Goal: Task Accomplishment & Management: Use online tool/utility

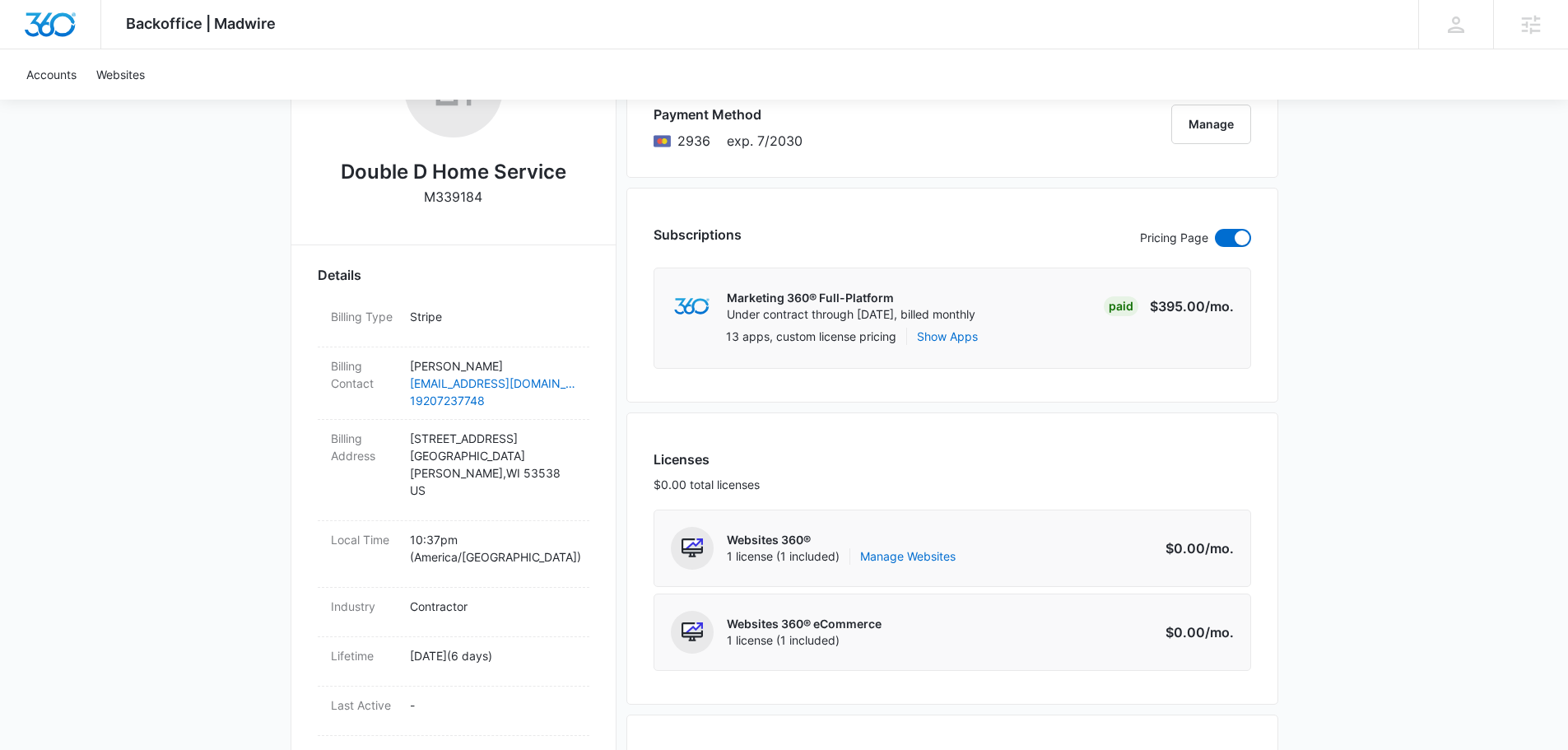
scroll to position [329, 0]
click at [943, 553] on link "Manage Websites" at bounding box center [908, 554] width 96 height 16
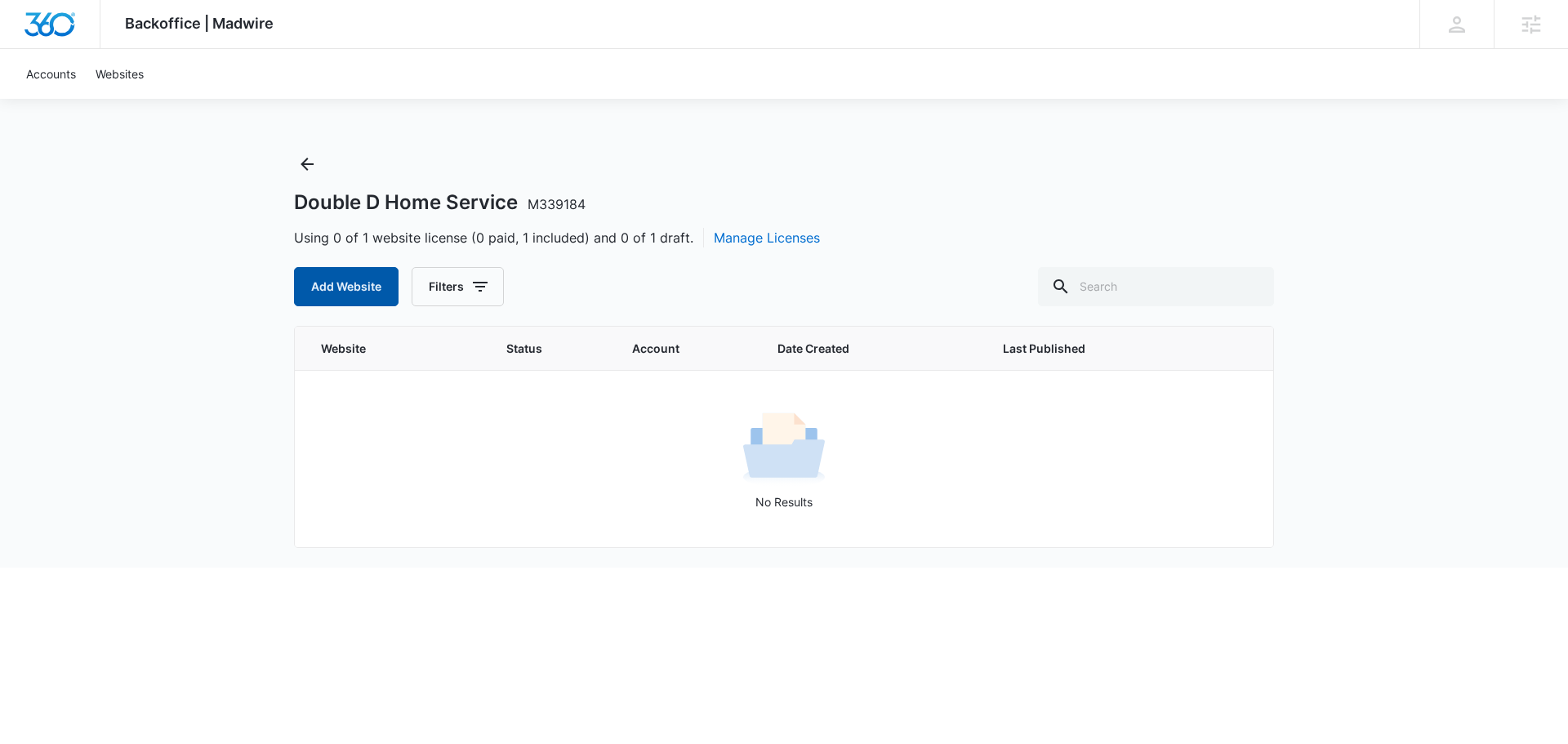
click at [353, 300] on button "Add Website" at bounding box center [347, 286] width 105 height 39
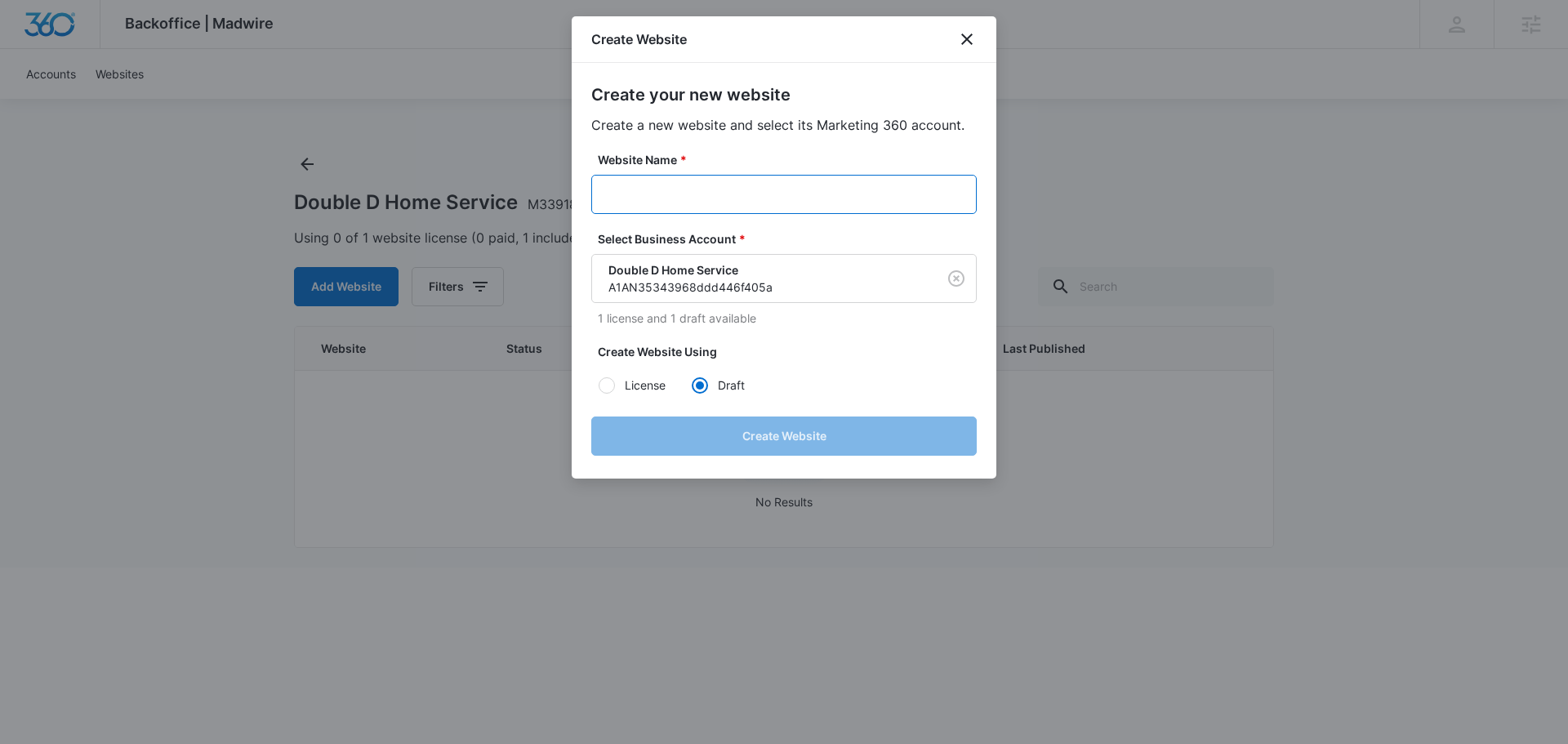
click at [708, 211] on input "Website Name *" at bounding box center [784, 195] width 386 height 39
paste input "Double D Home Service"
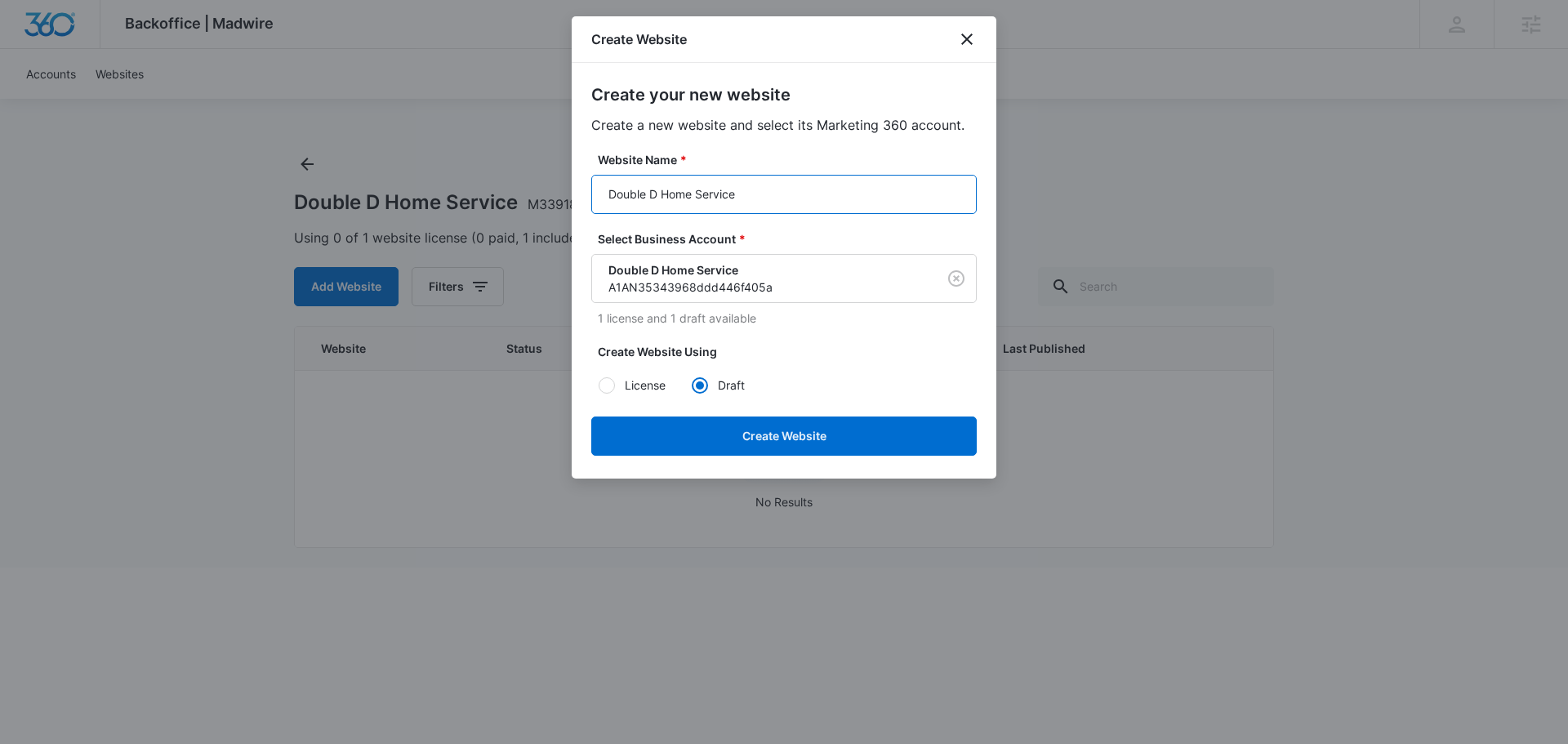
click at [608, 192] on input "Double D Home Service" at bounding box center [784, 195] width 386 height 39
paste input "M339184"
click at [700, 196] on input "M339184Double D Home Service" at bounding box center [784, 195] width 386 height 39
click at [714, 191] on input "M339184DoubleD Home Service" at bounding box center [784, 195] width 386 height 39
click at [746, 194] on input "M339184DoubleDHome Service" at bounding box center [784, 195] width 386 height 39
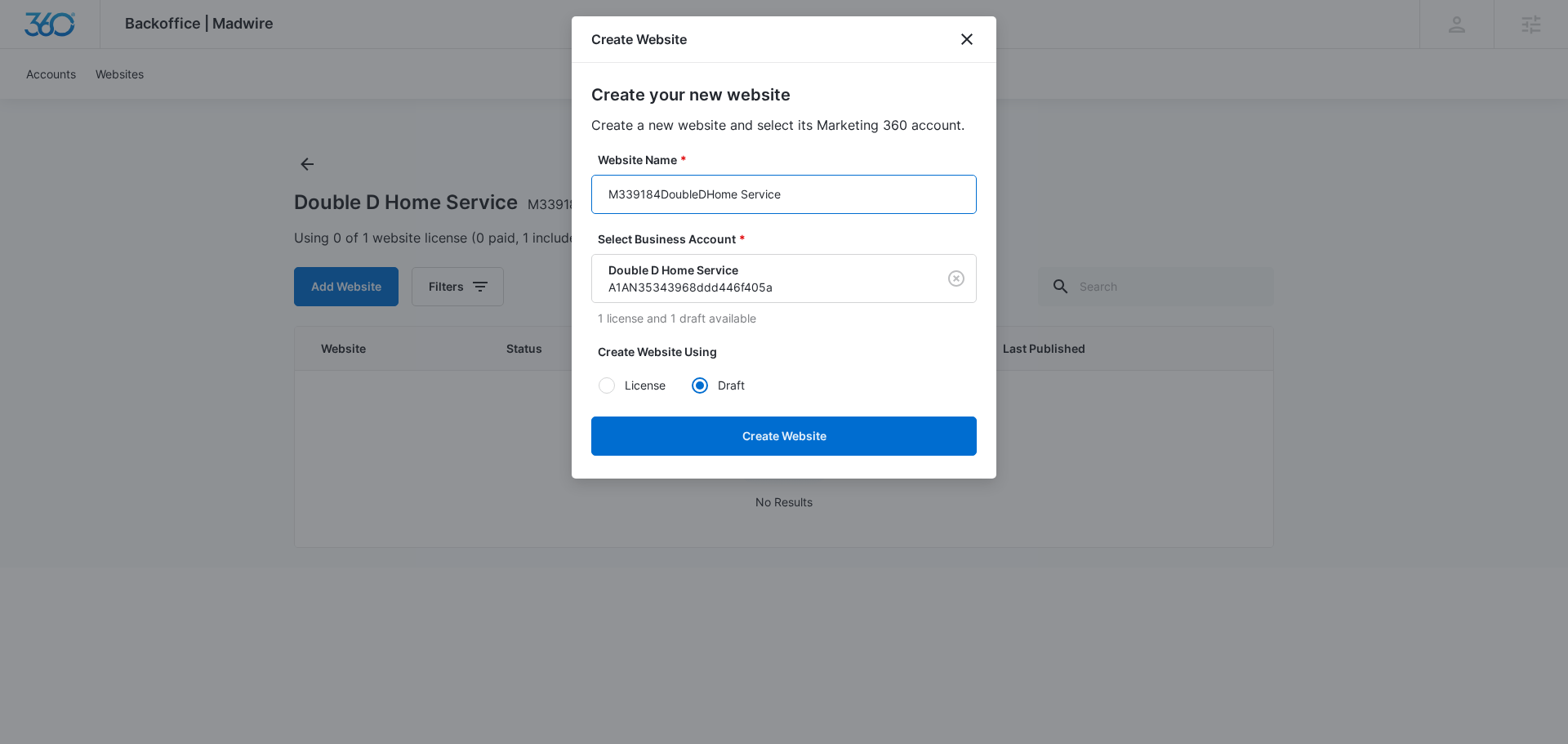
click at [743, 195] on input "M339184DoubleDHome Service" at bounding box center [784, 195] width 386 height 39
click at [784, 191] on input "M339184DoubleDHomeService" at bounding box center [784, 195] width 386 height 39
click at [614, 190] on input "M339184DoubleDHomeService" at bounding box center [784, 195] width 386 height 39
click at [610, 196] on input "M339184DoubleDHomeService" at bounding box center [784, 195] width 386 height 39
type input "M339184DoubleDHomeService"
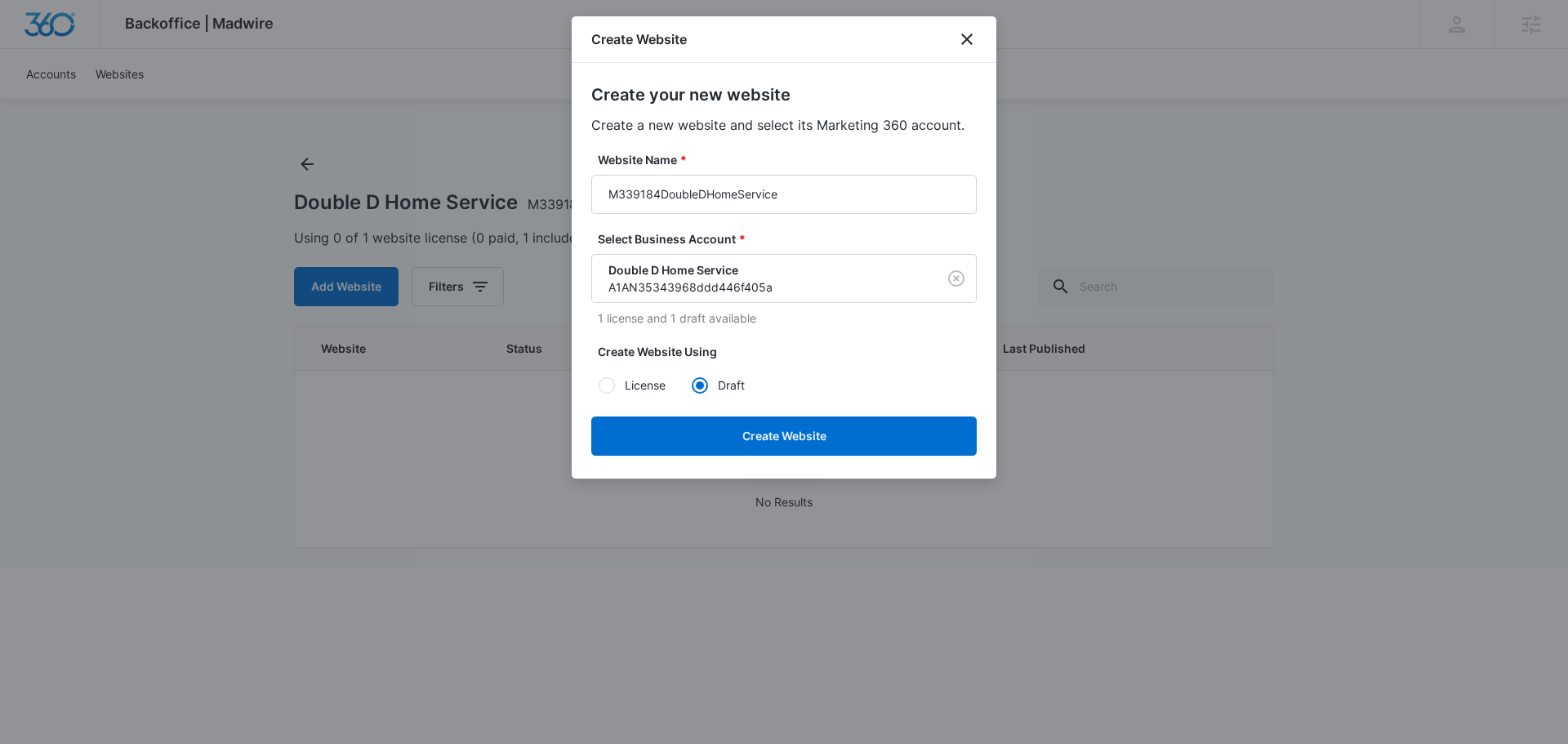
click at [817, 388] on div "License Draft" at bounding box center [787, 384] width 379 height 36
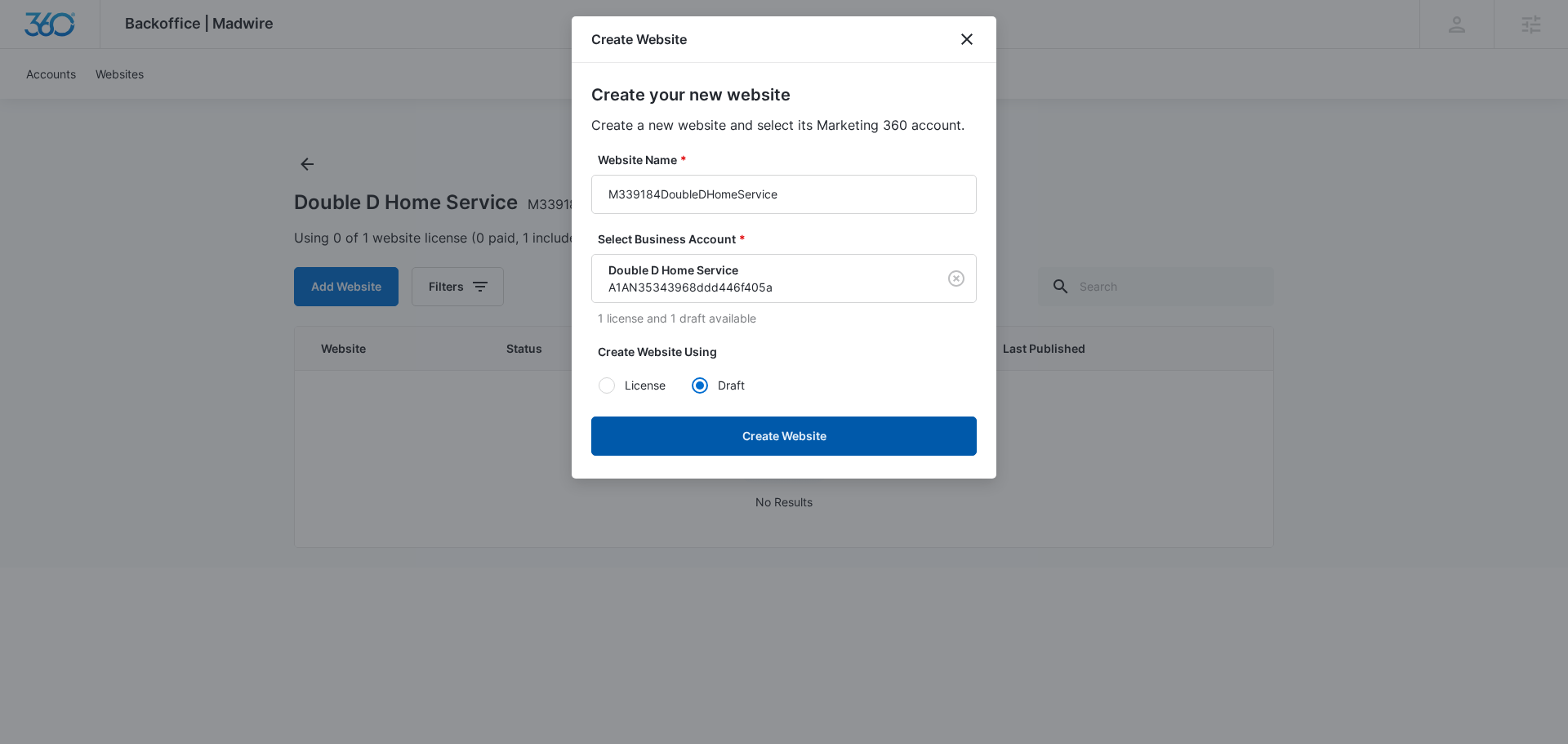
click at [808, 439] on button "Create Website" at bounding box center [784, 436] width 386 height 39
